Goal: Navigation & Orientation: Find specific page/section

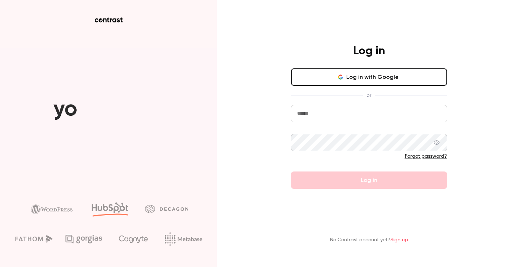
click at [387, 76] on button "Log in with Google" at bounding box center [369, 76] width 156 height 17
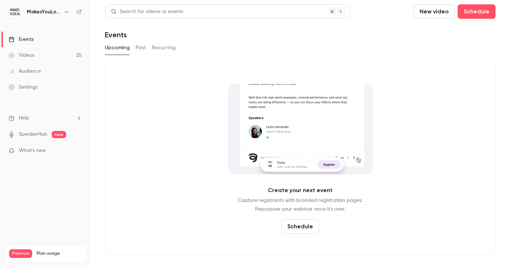
click at [38, 52] on link "Videos 25" at bounding box center [45, 55] width 90 height 16
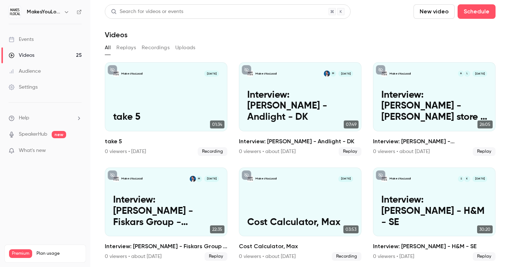
click at [150, 47] on button "Recordings" at bounding box center [156, 48] width 28 height 12
